Goal: Task Accomplishment & Management: Manage account settings

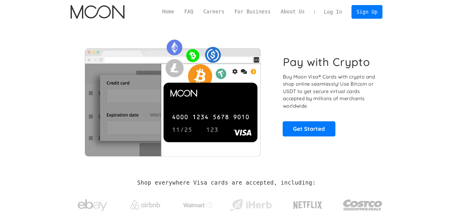
click at [335, 14] on link "Log In" at bounding box center [333, 11] width 28 height 13
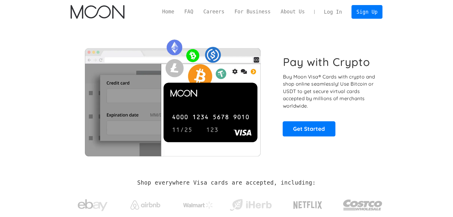
click at [335, 14] on link "Log In" at bounding box center [333, 11] width 28 height 13
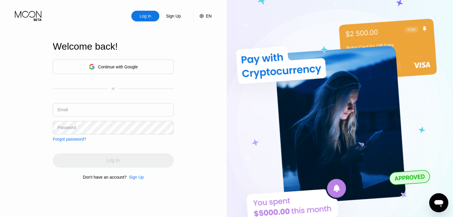
click at [150, 62] on div "Continue with Google" at bounding box center [113, 67] width 121 height 15
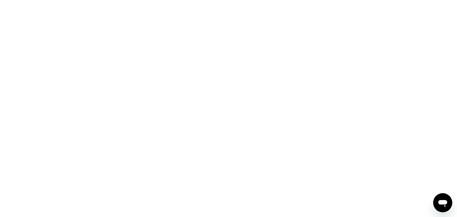
click at [116, 41] on div at bounding box center [228, 108] width 457 height 217
